Goal: Find specific page/section: Find specific page/section

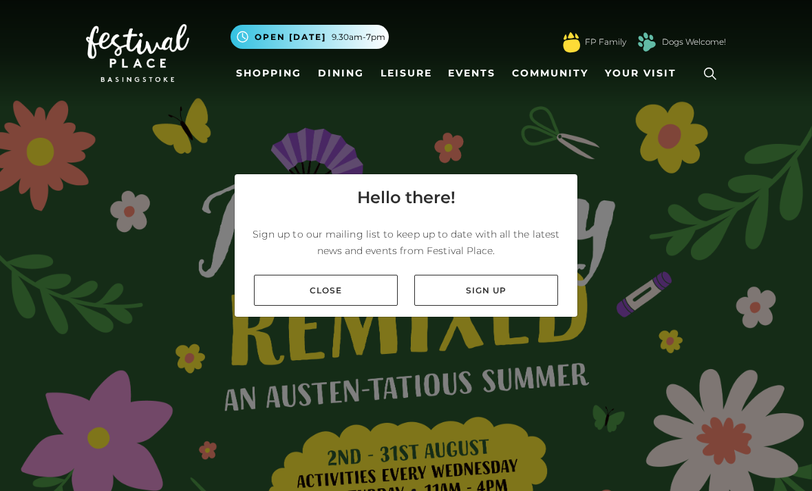
click at [302, 306] on link "Close" at bounding box center [326, 290] width 144 height 31
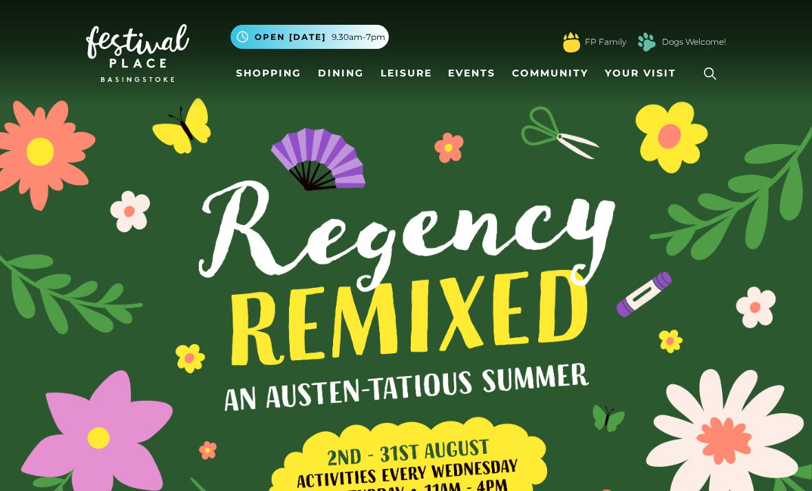
click at [286, 74] on link "Shopping" at bounding box center [269, 73] width 76 height 25
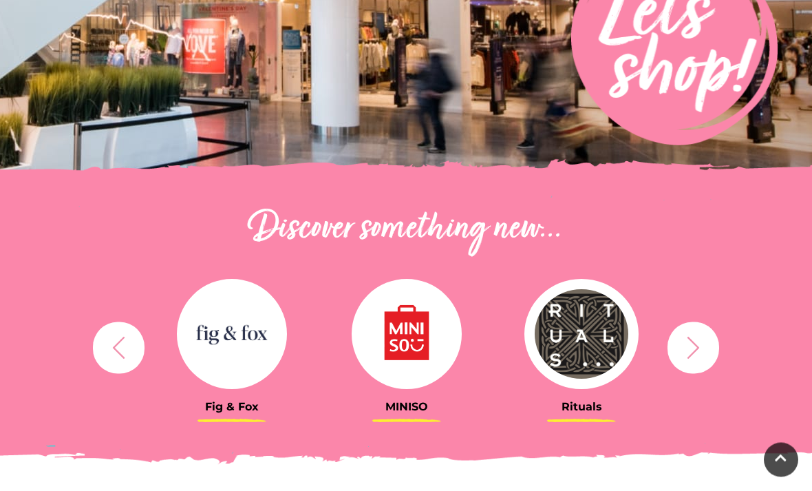
scroll to position [302, 0]
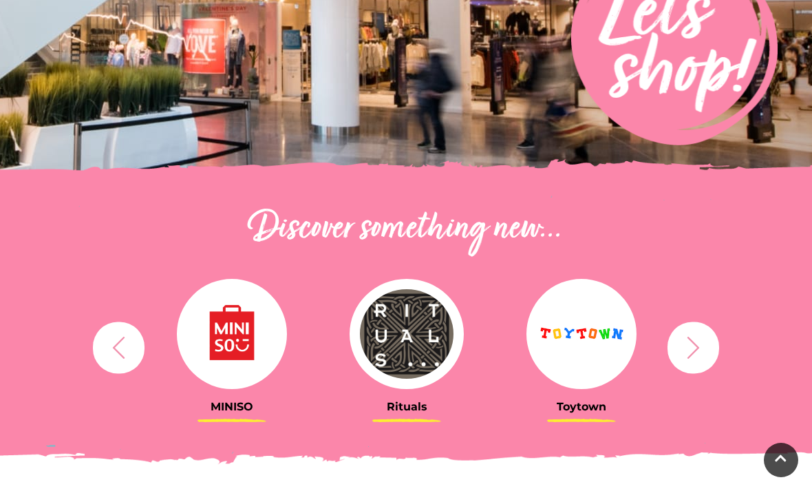
click at [712, 352] on button "button" at bounding box center [693, 347] width 52 height 52
click at [696, 350] on icon "button" at bounding box center [693, 347] width 12 height 22
click at [693, 350] on icon "button" at bounding box center [693, 346] width 25 height 25
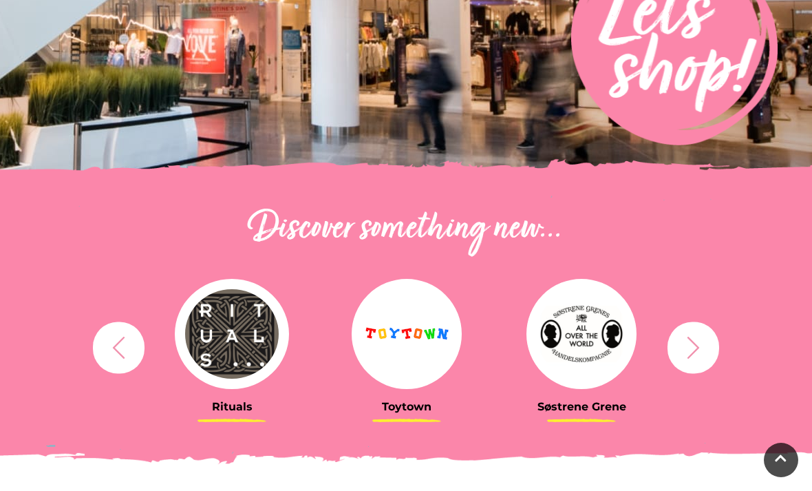
click at [689, 350] on icon "button" at bounding box center [693, 346] width 25 height 25
click at [697, 343] on icon "button" at bounding box center [693, 346] width 25 height 25
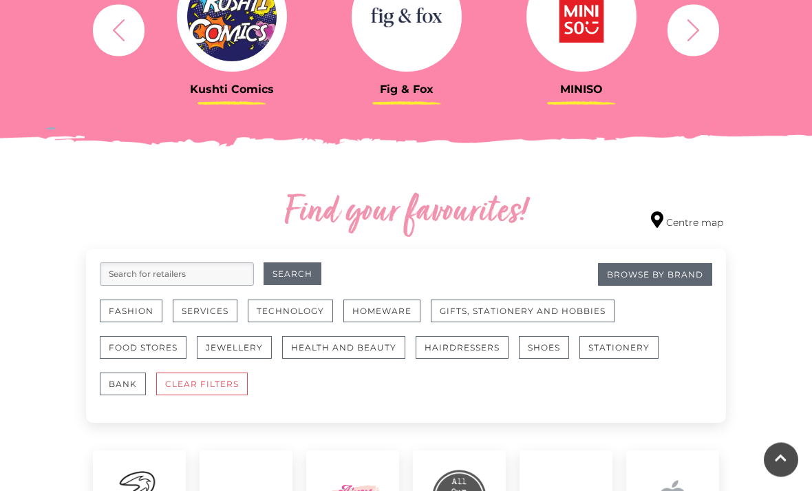
scroll to position [620, 0]
click at [121, 279] on input "search" at bounding box center [177, 272] width 154 height 23
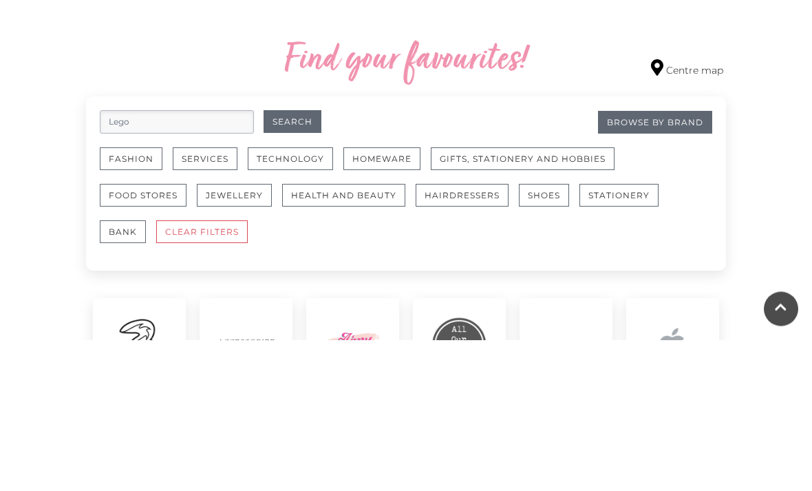
type input "Lego"
click at [292, 261] on button "Search" at bounding box center [293, 272] width 58 height 23
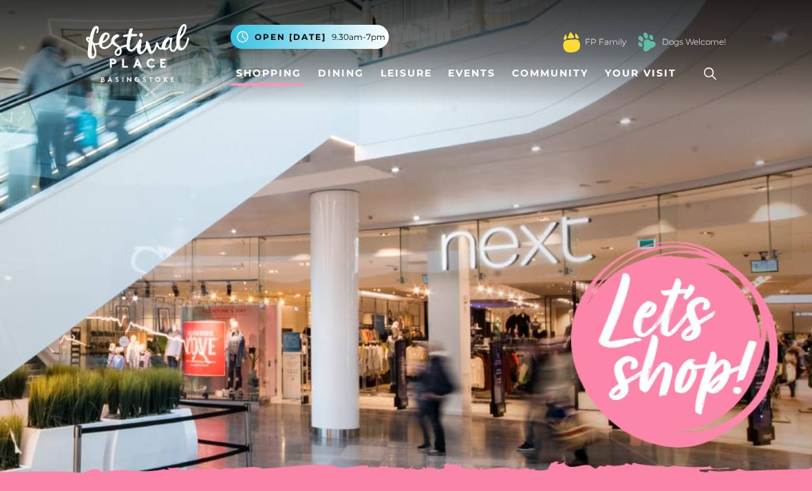
click at [698, 71] on link at bounding box center [710, 74] width 32 height 32
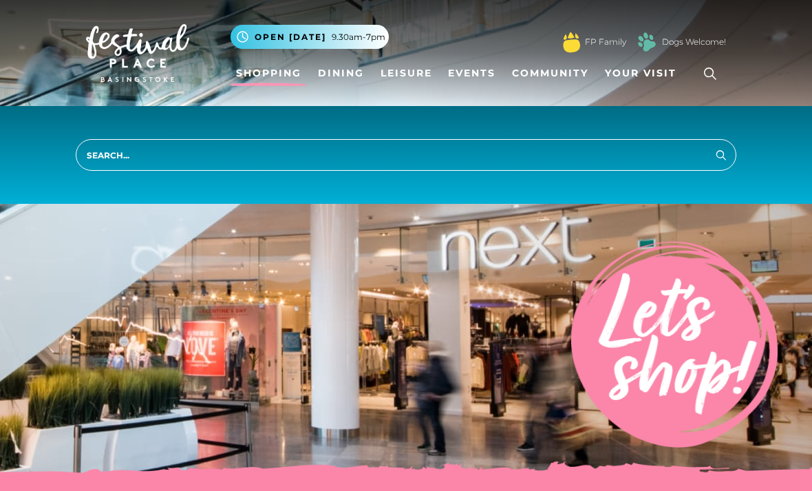
click at [138, 154] on input "search" at bounding box center [406, 155] width 661 height 32
type input "Lego store"
click at [721, 154] on button "Search" at bounding box center [721, 154] width 17 height 17
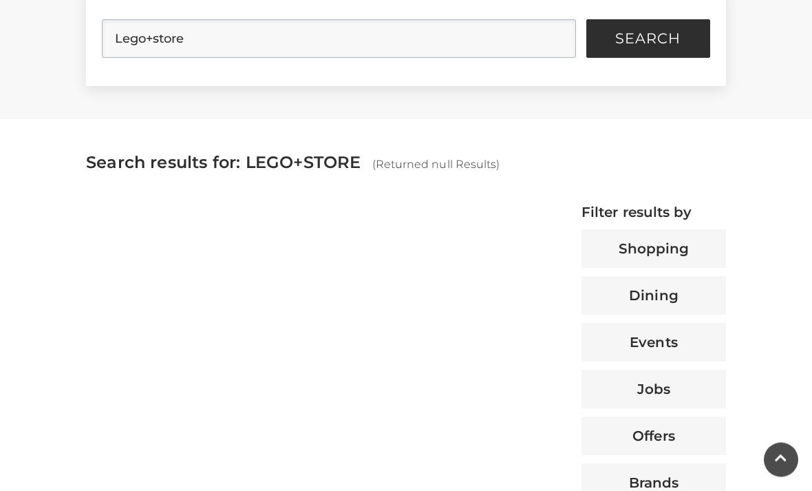
scroll to position [392, 0]
click at [701, 250] on button "Shopping" at bounding box center [653, 248] width 145 height 39
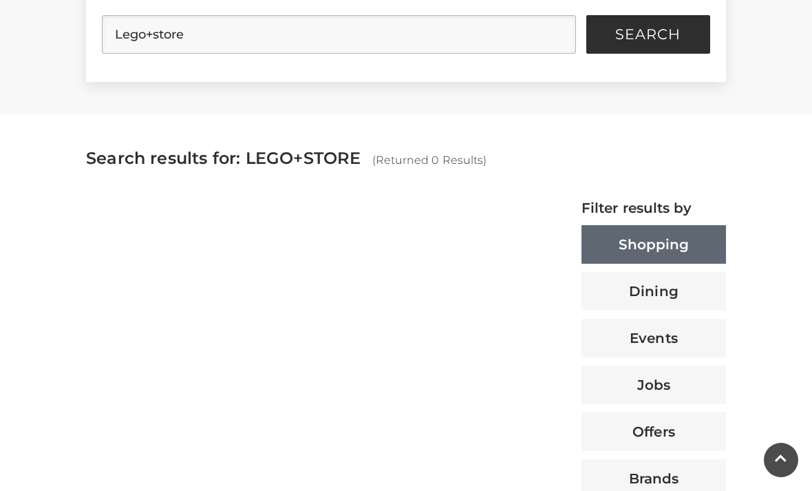
scroll to position [396, 0]
click at [681, 40] on button "Search" at bounding box center [648, 35] width 124 height 39
click at [679, 36] on span "Search" at bounding box center [647, 35] width 65 height 14
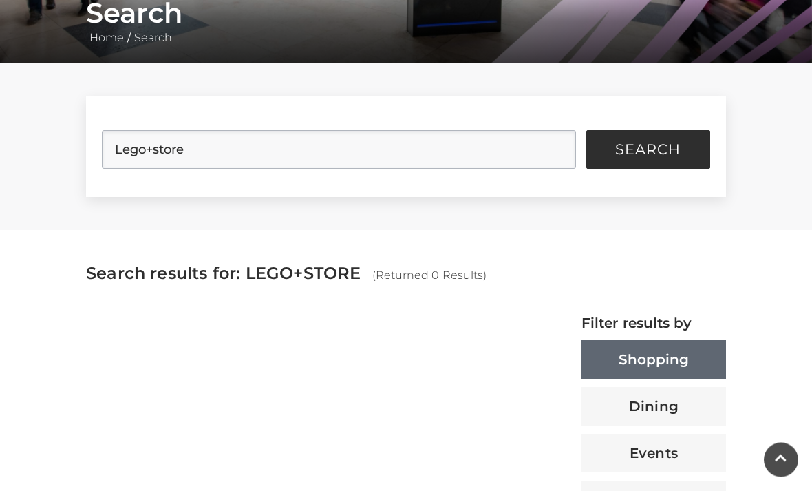
scroll to position [280, 0]
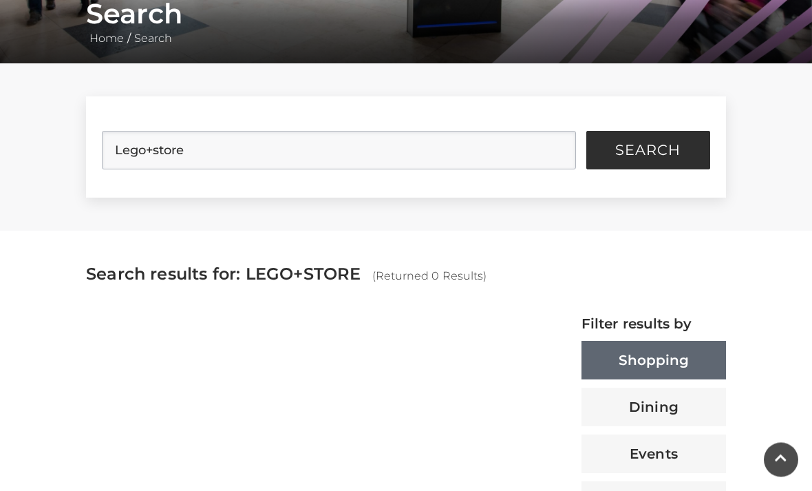
click at [239, 427] on div at bounding box center [296, 491] width 440 height 350
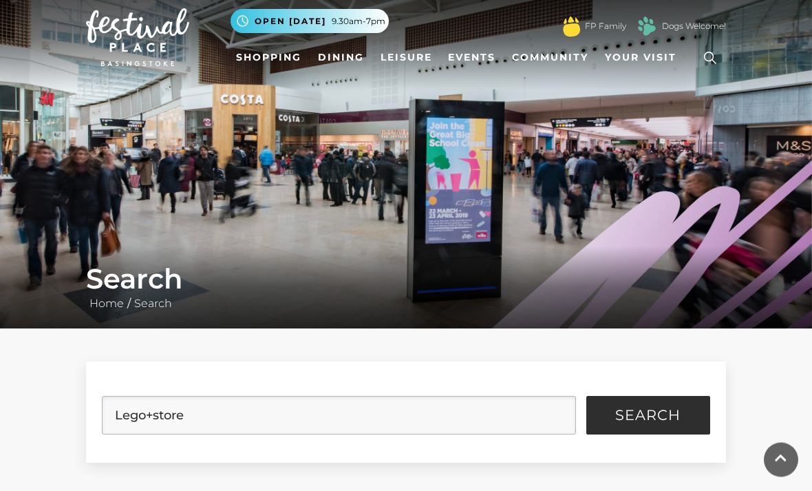
scroll to position [0, 0]
